Goal: Information Seeking & Learning: Find specific fact

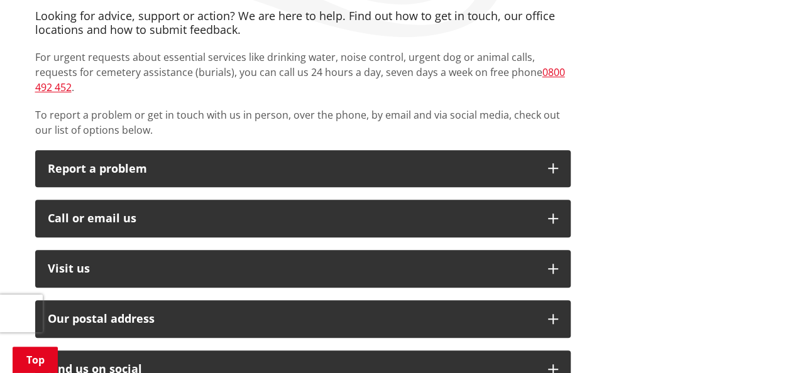
scroll to position [282, 0]
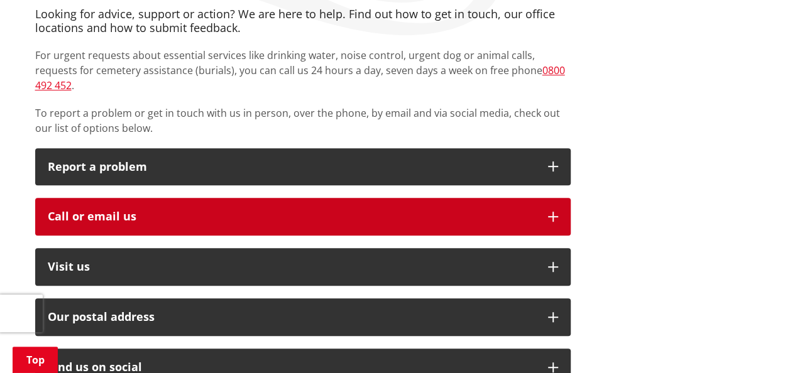
click at [434, 211] on div "Call or email us" at bounding box center [292, 217] width 488 height 13
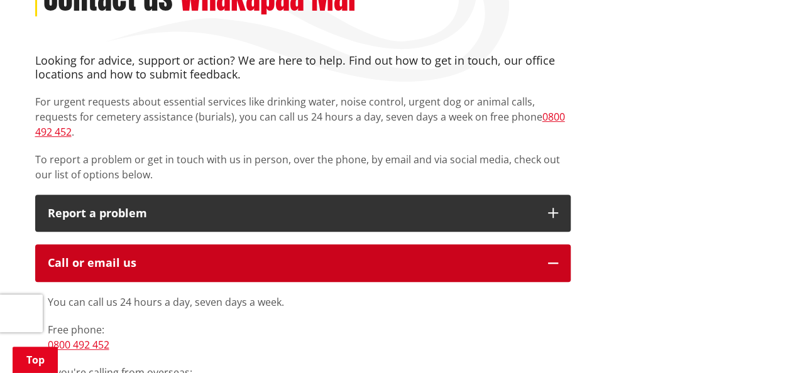
scroll to position [0, 0]
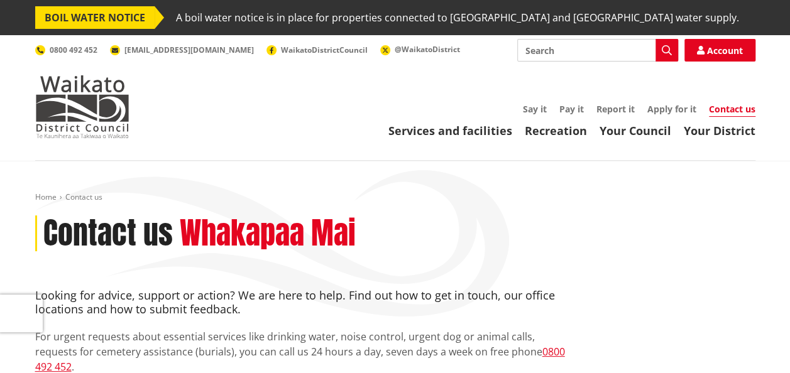
click at [553, 55] on input "Search" at bounding box center [597, 50] width 161 height 23
type input "rubbish collection"
click at [662, 57] on button "Search" at bounding box center [667, 50] width 23 height 23
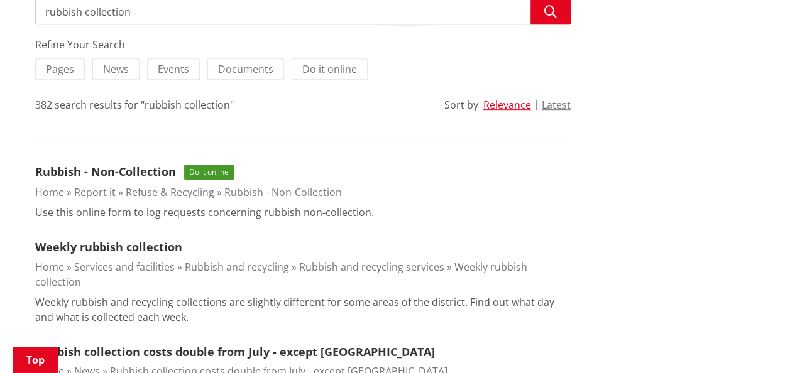
scroll to position [296, 0]
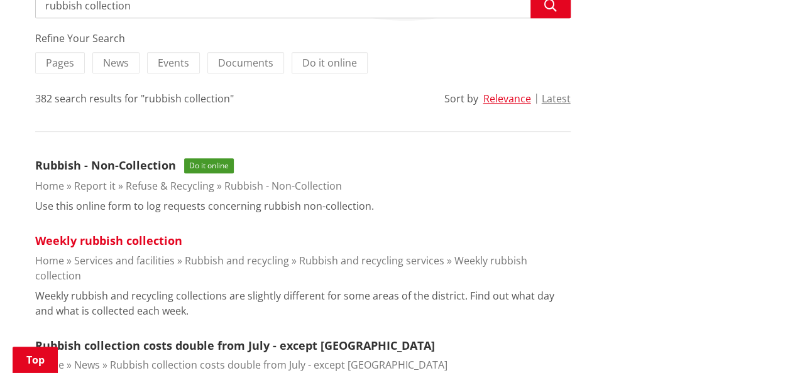
click at [134, 238] on link "Weekly rubbish collection" at bounding box center [108, 240] width 147 height 15
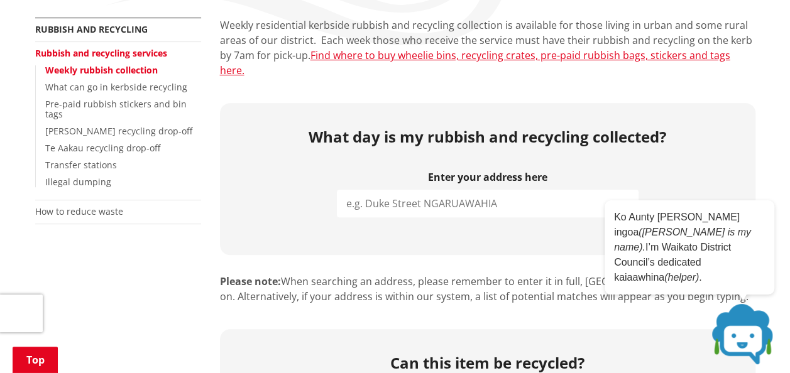
scroll to position [277, 0]
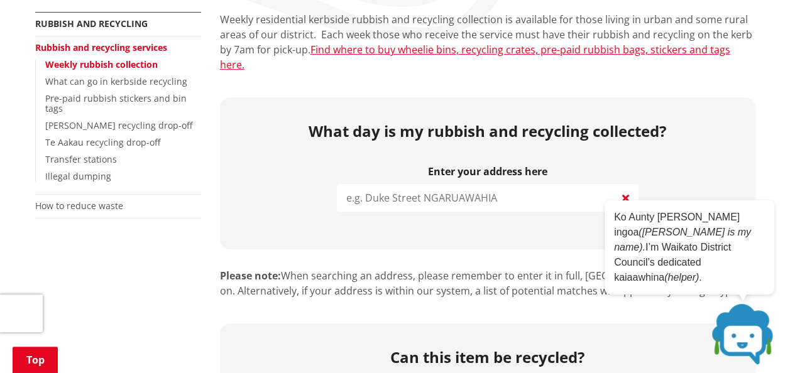
click at [567, 194] on input "search" at bounding box center [488, 198] width 302 height 28
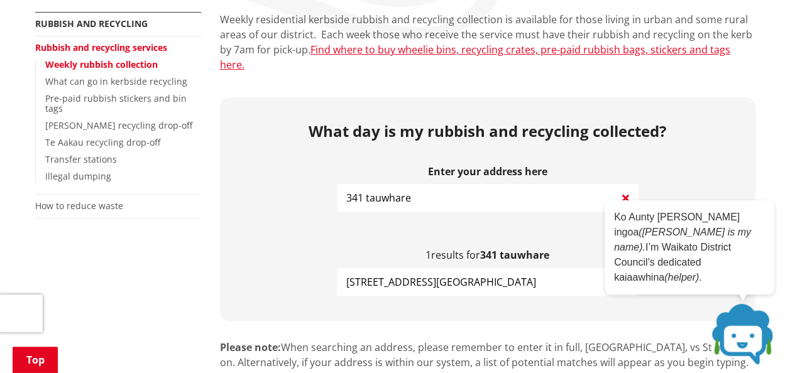
type input "341 tauwhare"
click at [449, 275] on span "341 Tauwhare Road TAMAHERE" at bounding box center [441, 282] width 190 height 15
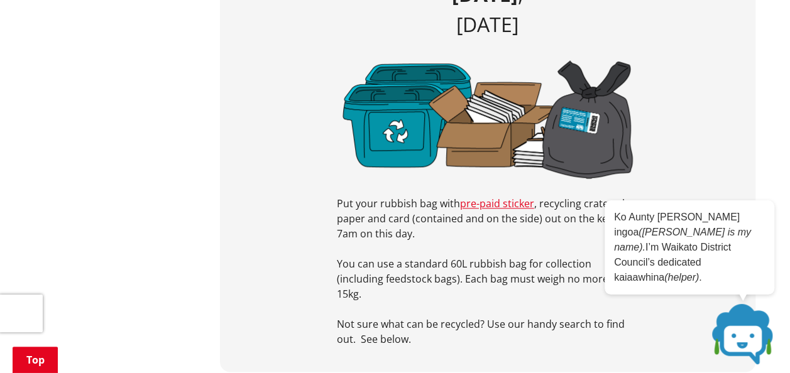
scroll to position [612, 0]
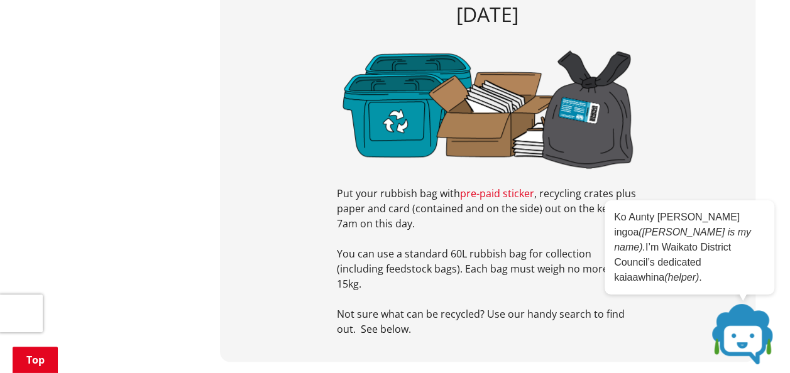
click at [509, 187] on link "pre-paid sticker" at bounding box center [497, 194] width 74 height 14
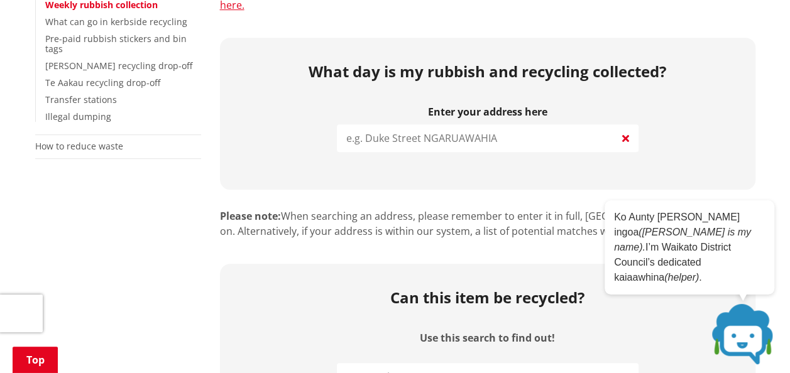
scroll to position [283, 0]
